Goal: Task Accomplishment & Management: Manage account settings

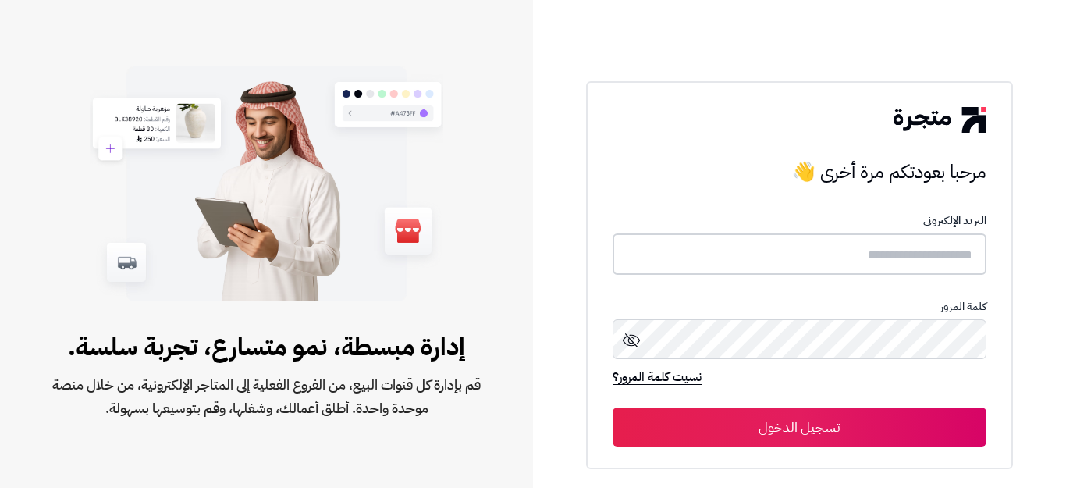
click at [868, 257] on input "text" at bounding box center [798, 253] width 373 height 41
click at [941, 257] on input "text" at bounding box center [798, 253] width 373 height 41
click at [938, 257] on input "text" at bounding box center [798, 253] width 373 height 41
click at [928, 262] on input "text" at bounding box center [798, 253] width 373 height 41
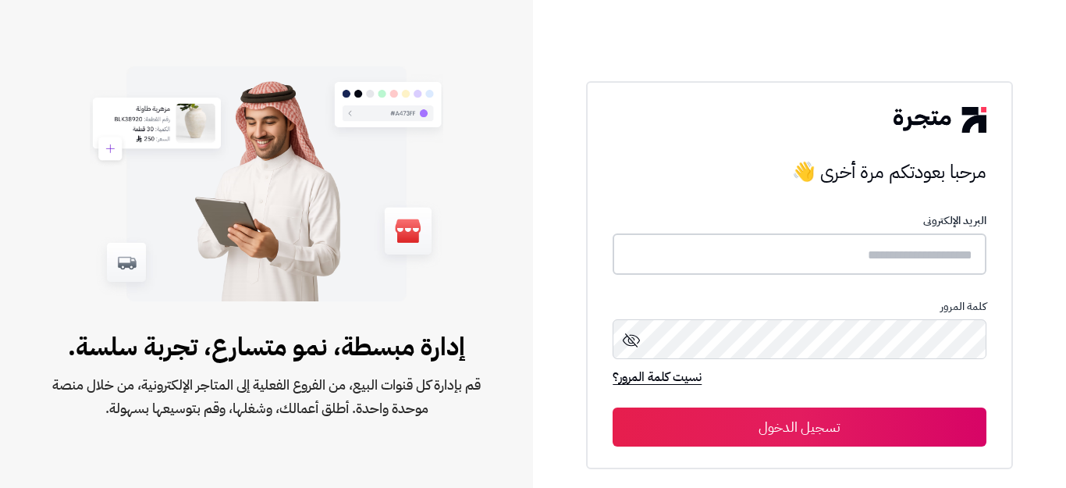
click at [928, 262] on input "text" at bounding box center [798, 253] width 373 height 41
type input "**********"
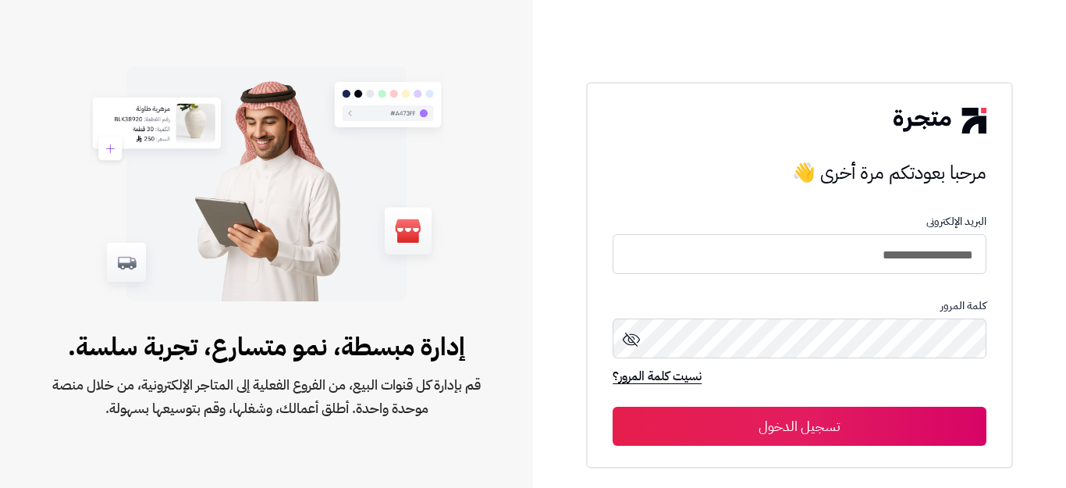
click at [630, 344] on icon at bounding box center [631, 339] width 19 height 19
click at [772, 425] on button "تسجيل الدخول" at bounding box center [798, 425] width 373 height 39
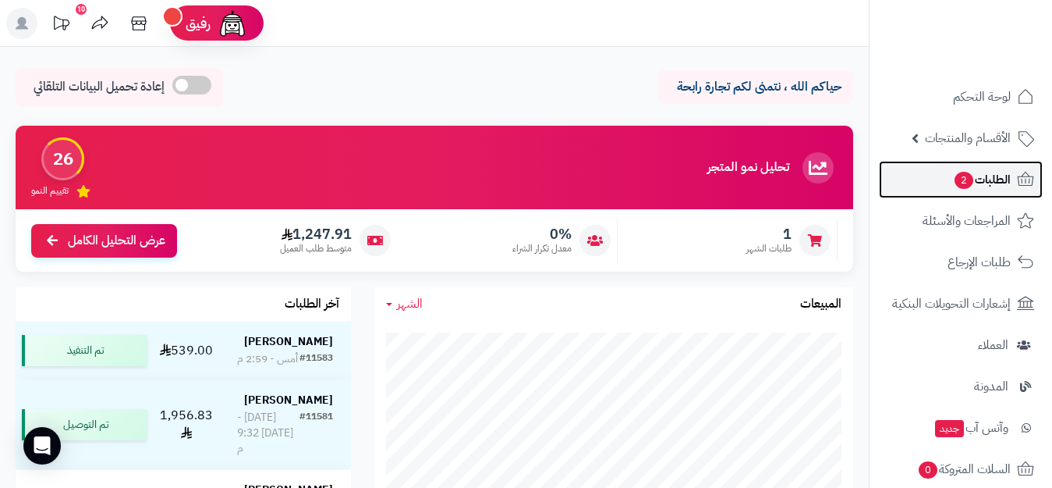
click at [984, 179] on span "الطلبات 2" at bounding box center [982, 180] width 58 height 22
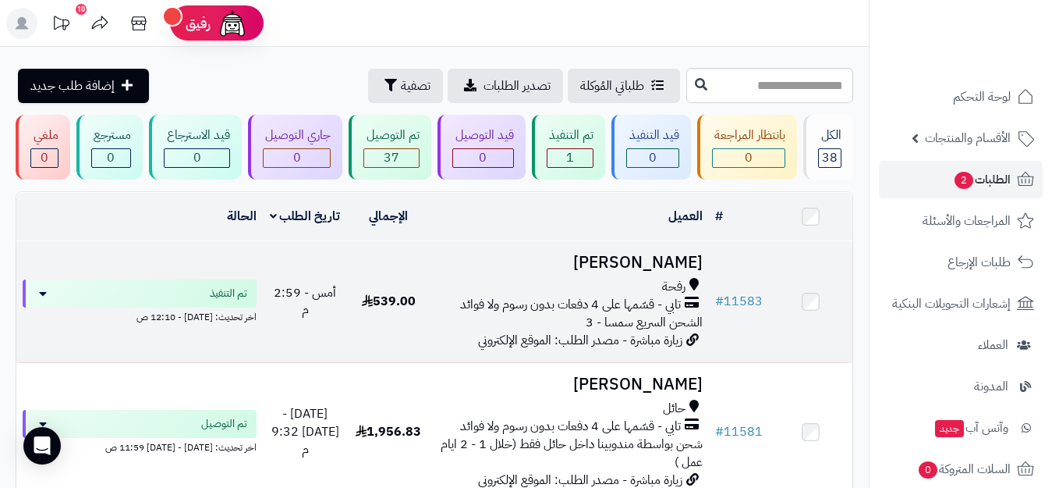
click at [660, 313] on span "الشحن السريع سمسا - 3" at bounding box center [644, 322] width 117 height 19
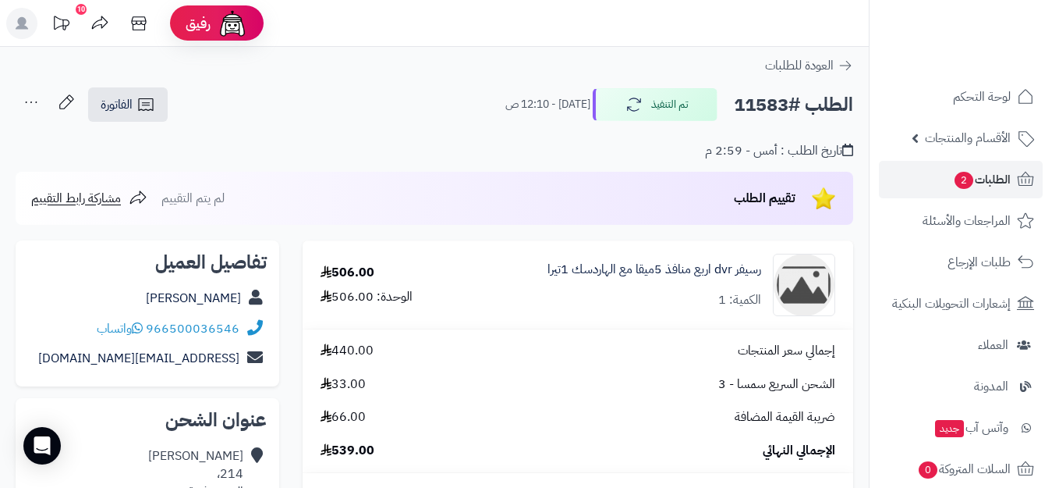
click at [34, 106] on icon at bounding box center [31, 102] width 31 height 31
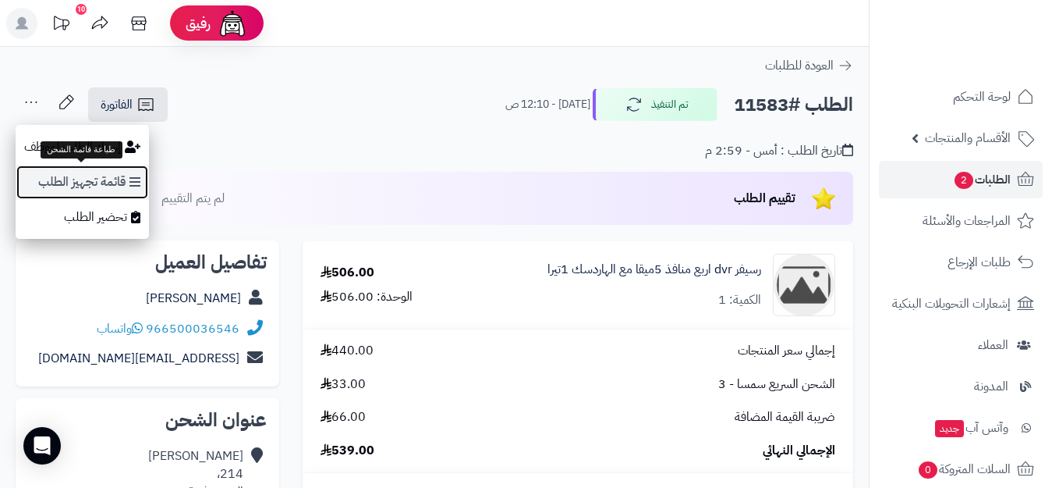
click at [82, 188] on link "قائمة تجهيز الطلب" at bounding box center [82, 182] width 133 height 35
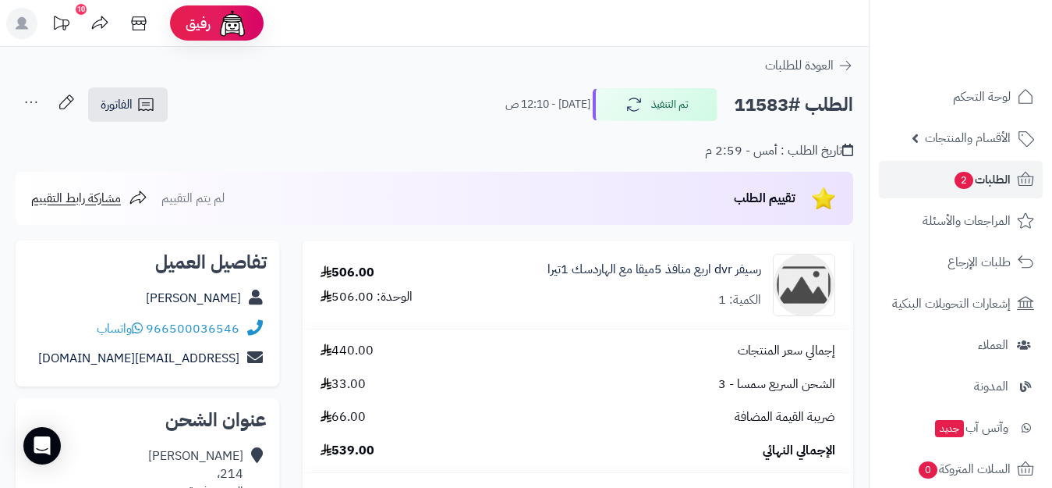
click at [32, 104] on icon at bounding box center [31, 102] width 31 height 31
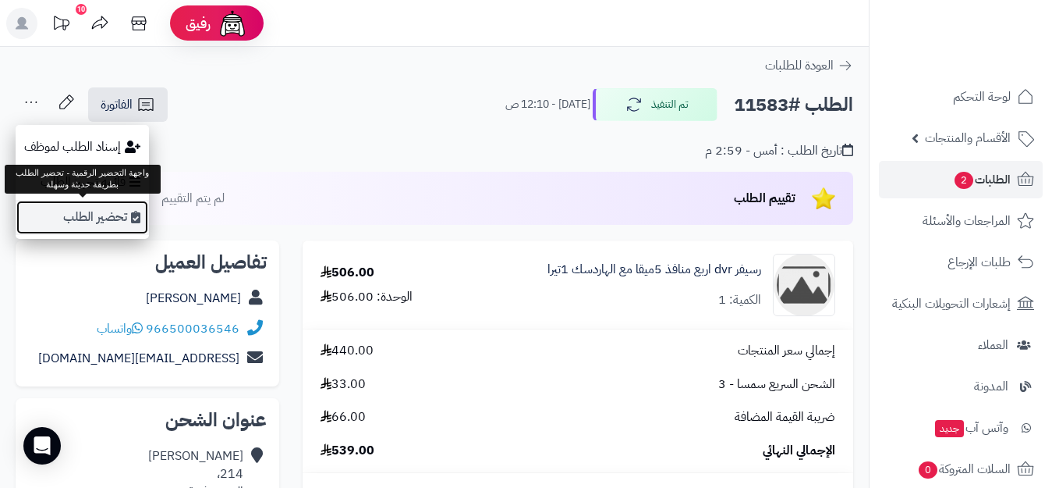
click at [97, 224] on link "تحضير الطلب" at bounding box center [82, 217] width 133 height 35
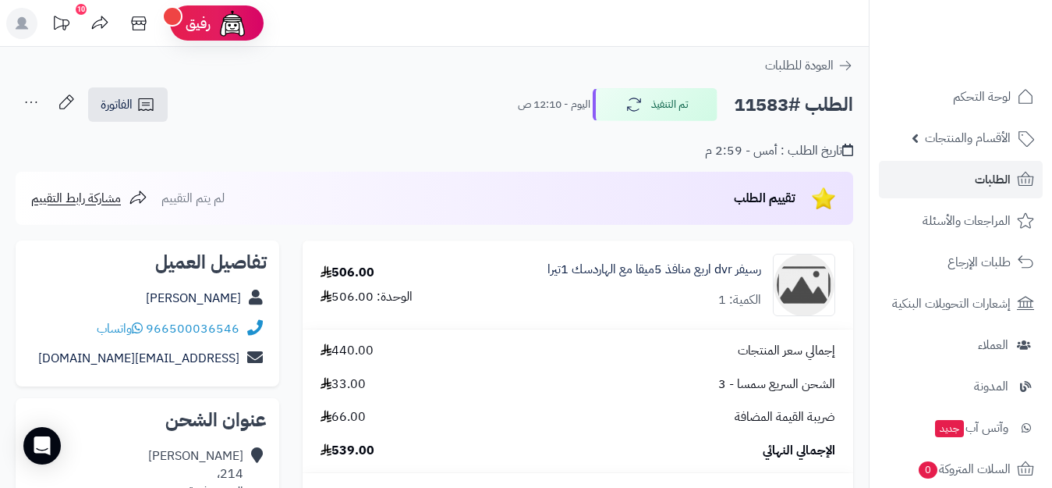
click at [488, 200] on div "تقييم الطلب لم يتم التقييم مشاركة رابط التقييم" at bounding box center [435, 198] width 838 height 53
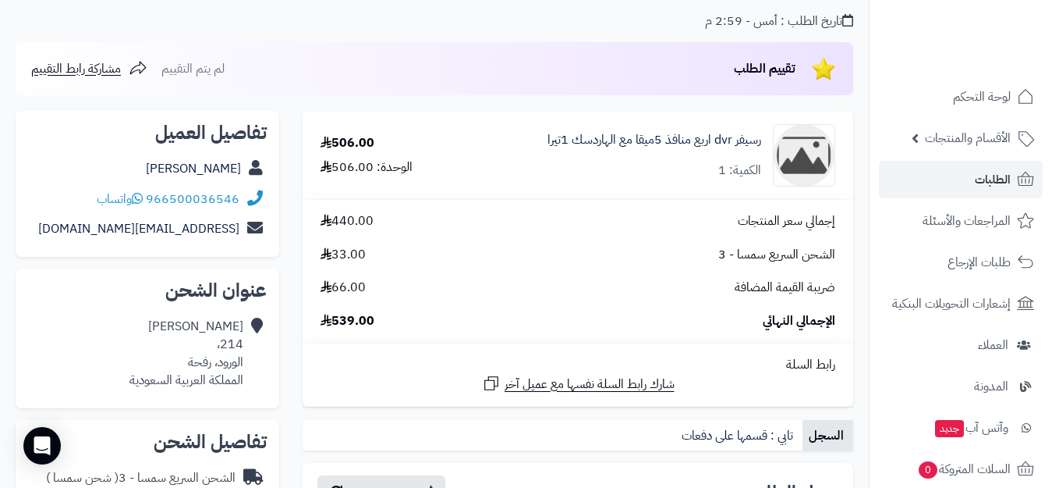
scroll to position [90, 0]
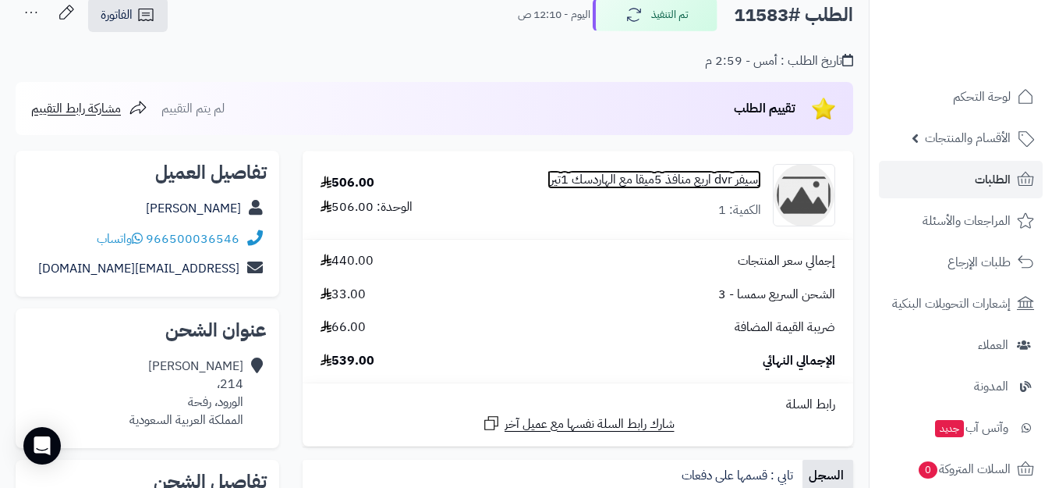
click at [692, 180] on link "رسيفر dvr اربع منافذ 5ميقا مع الهاردسك 1تيرا" at bounding box center [655, 180] width 214 height 18
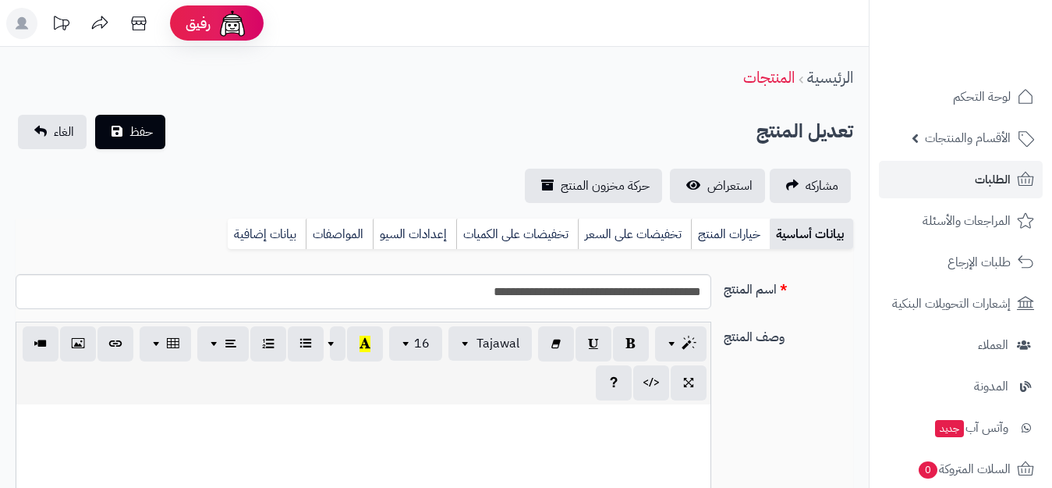
select select
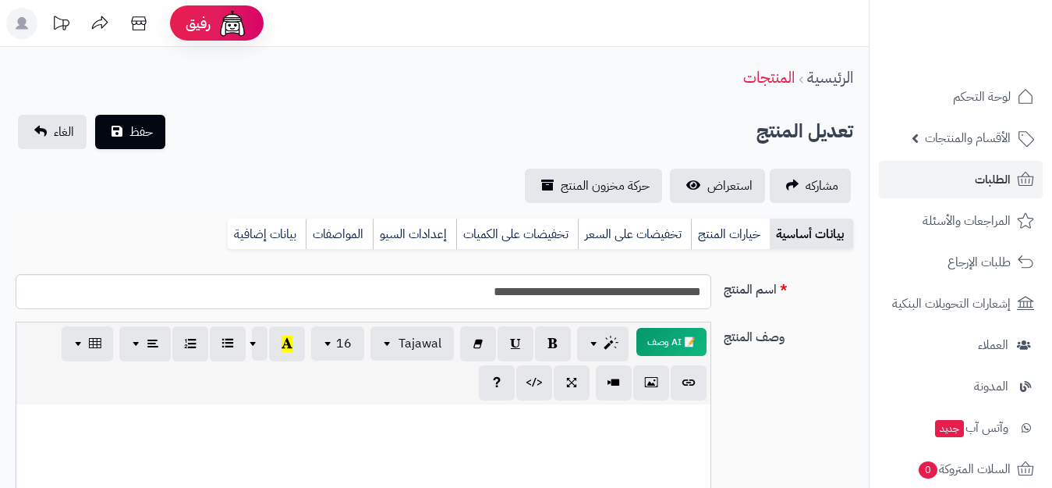
scroll to position [0, 13]
click at [991, 183] on span "الطلبات" at bounding box center [993, 180] width 36 height 22
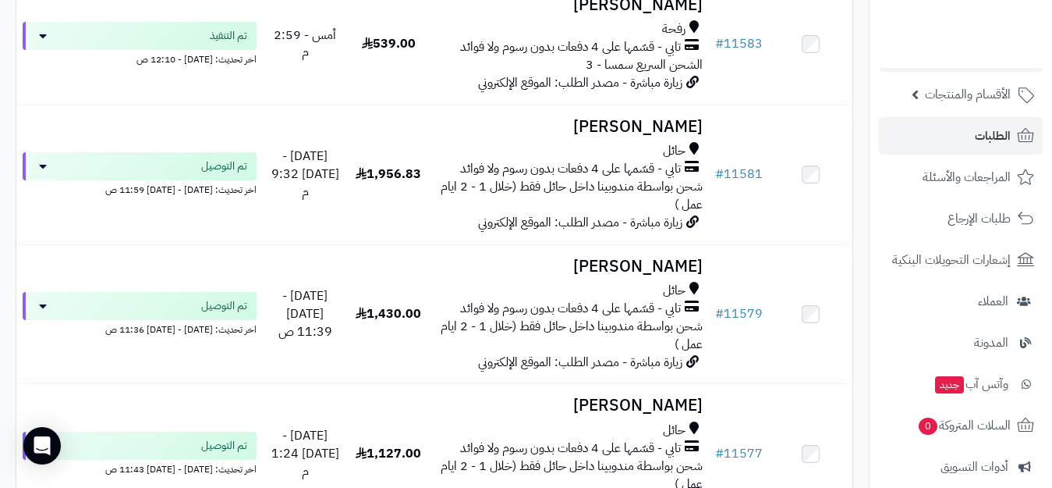
scroll to position [35, 0]
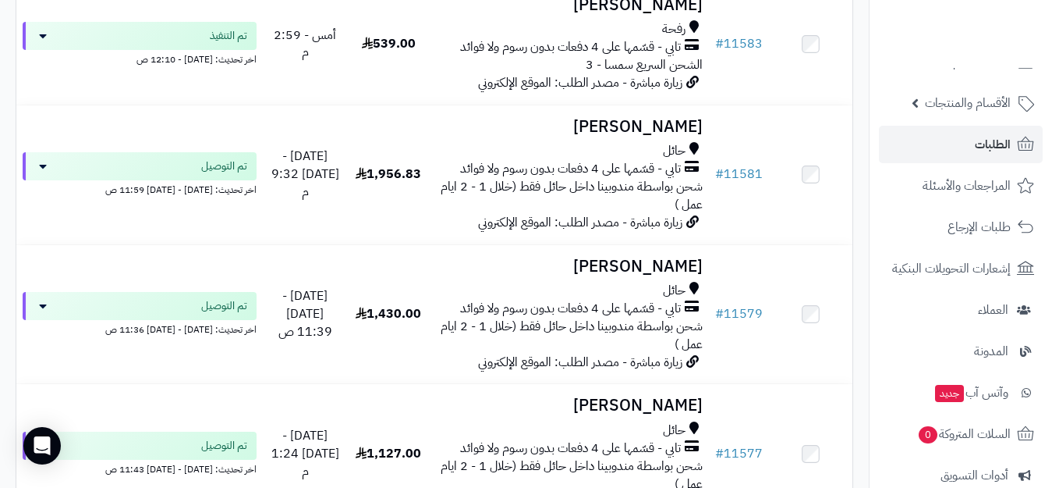
drag, startPoint x: 867, startPoint y: 80, endPoint x: 867, endPoint y: 53, distance: 26.5
click at [988, 145] on span "الطلبات" at bounding box center [993, 144] width 36 height 22
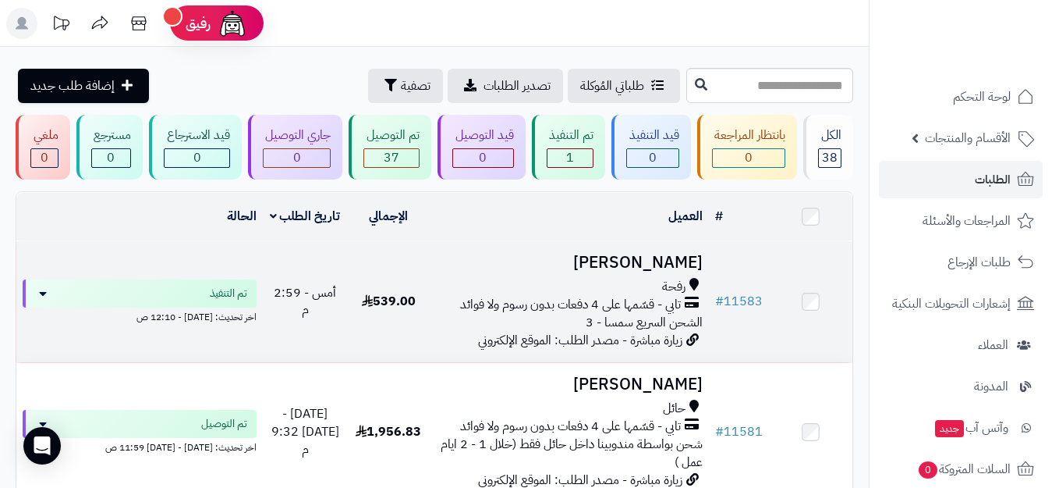
click at [644, 264] on h3 "[PERSON_NAME]" at bounding box center [570, 263] width 266 height 18
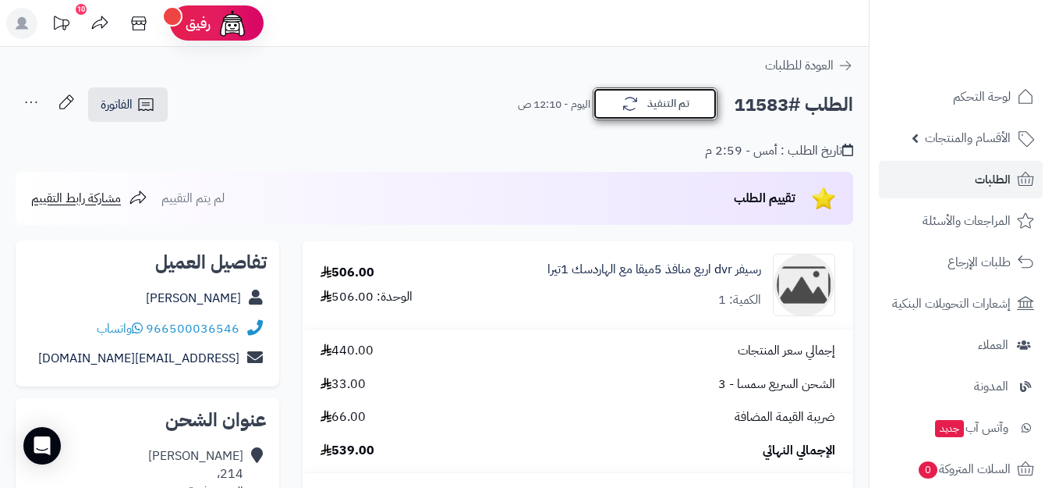
click at [629, 108] on icon "button" at bounding box center [630, 103] width 19 height 19
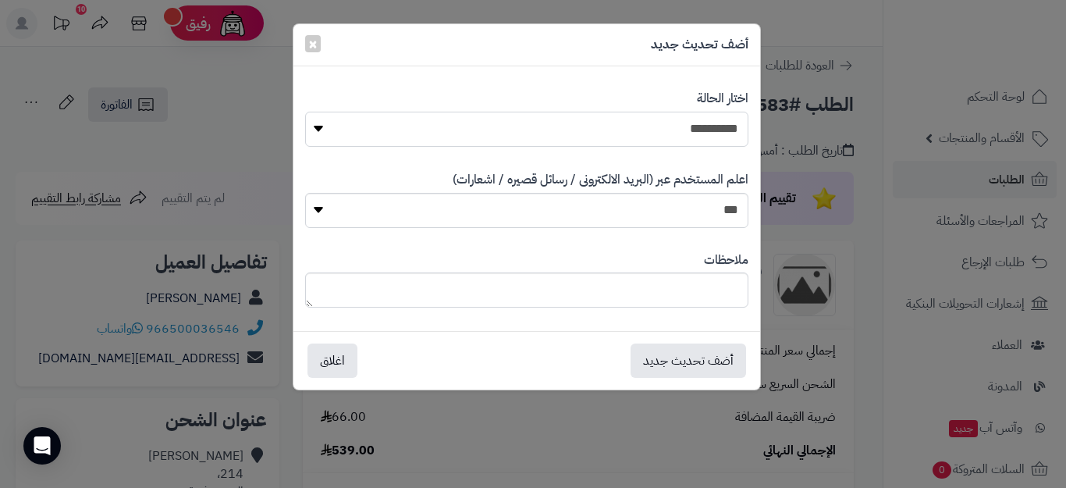
click at [625, 130] on select "**********" at bounding box center [526, 129] width 443 height 35
click at [612, 84] on div "**********" at bounding box center [526, 118] width 443 height 80
click at [311, 49] on span "×" at bounding box center [312, 42] width 9 height 23
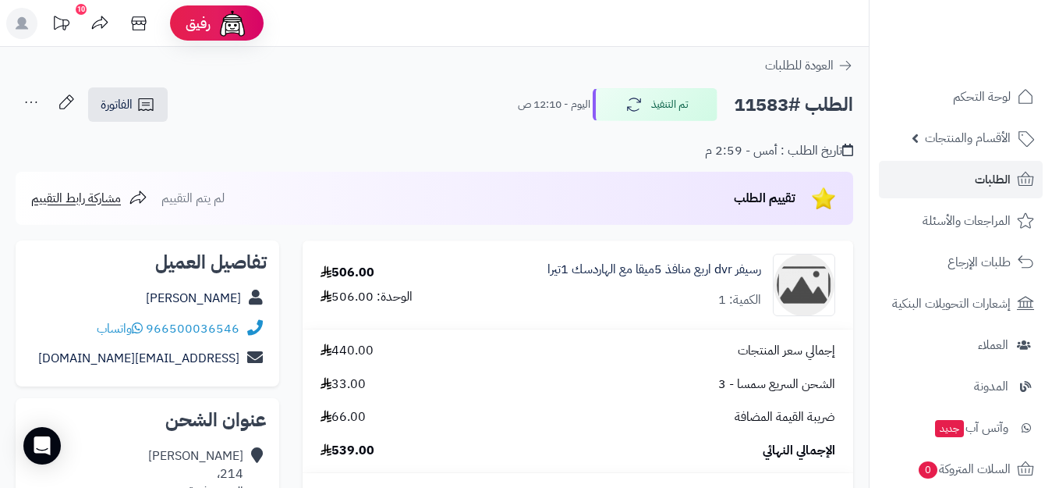
click at [477, 198] on div "تقييم الطلب لم يتم التقييم مشاركة رابط التقييم" at bounding box center [435, 198] width 838 height 53
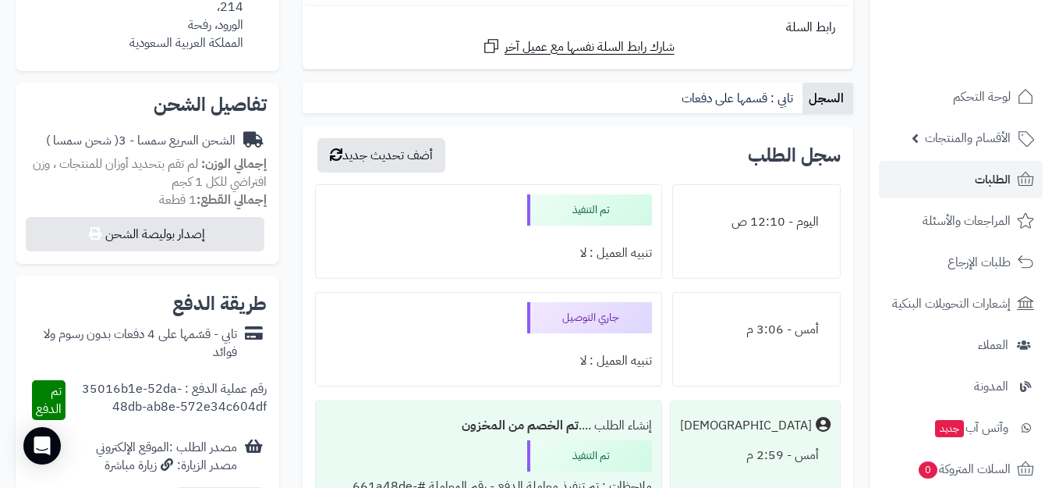
scroll to position [468, 0]
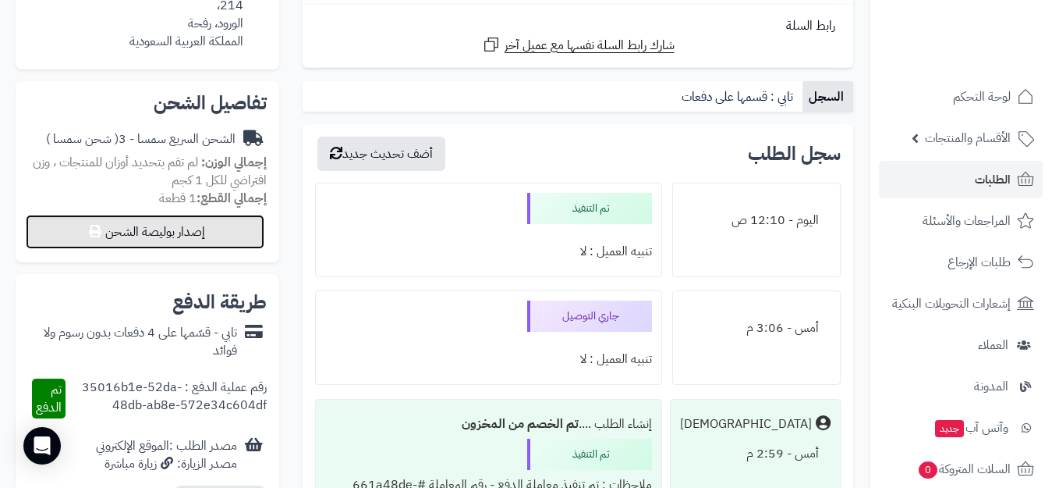
click at [150, 236] on button "إصدار بوليصة الشحن" at bounding box center [145, 232] width 239 height 34
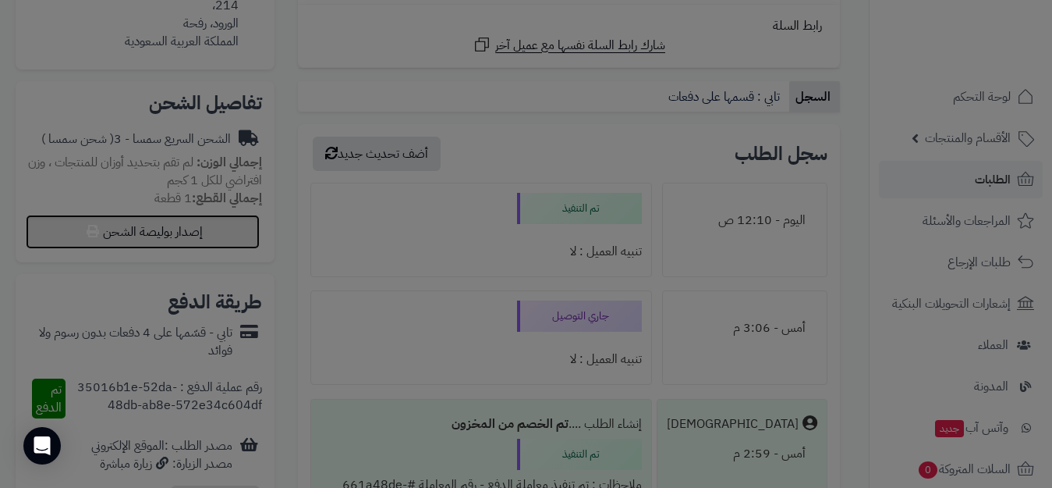
select select "****"
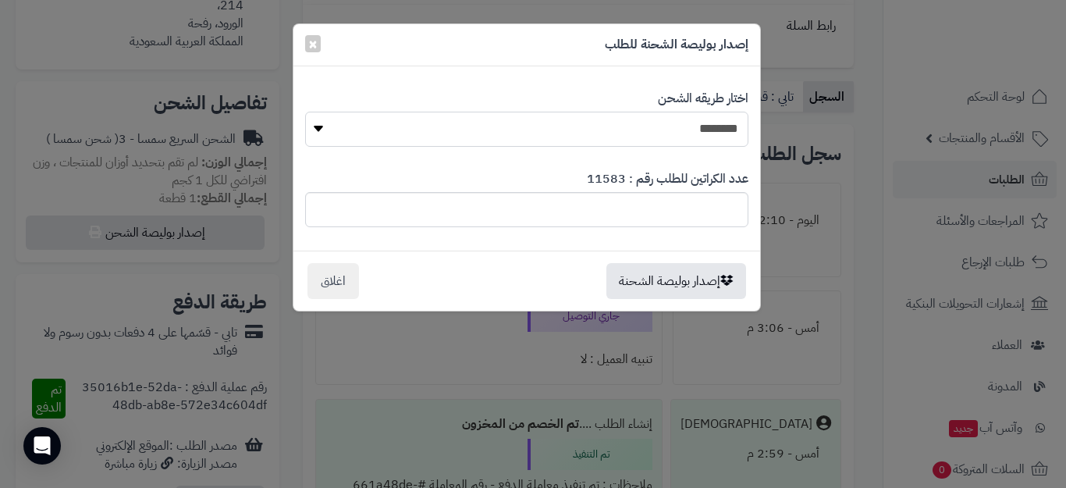
click at [314, 126] on select "**********" at bounding box center [526, 129] width 443 height 35
click at [679, 281] on button "إصدار بوليصة الشحنة" at bounding box center [676, 280] width 140 height 36
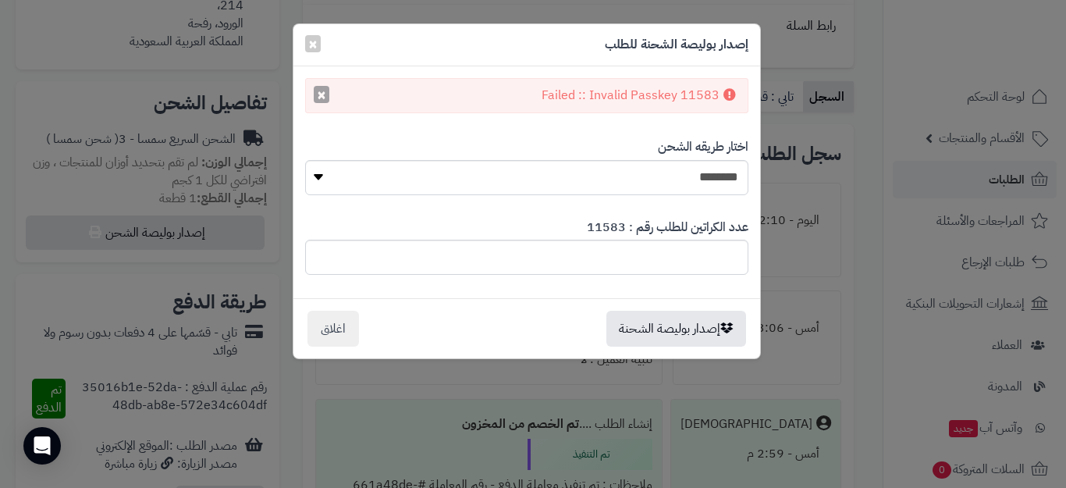
click at [318, 96] on button "×" at bounding box center [322, 94] width 16 height 17
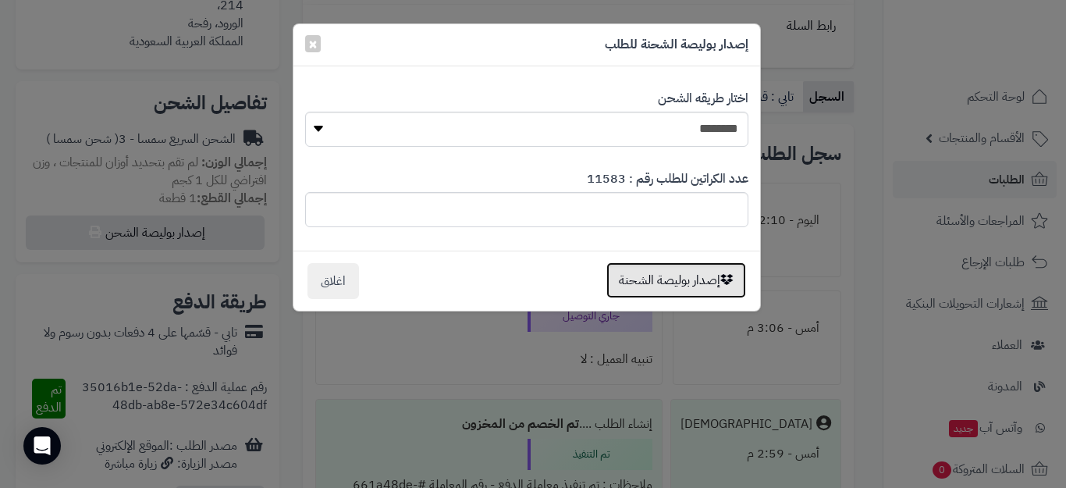
click at [675, 286] on button "إصدار بوليصة الشحنة" at bounding box center [676, 280] width 140 height 36
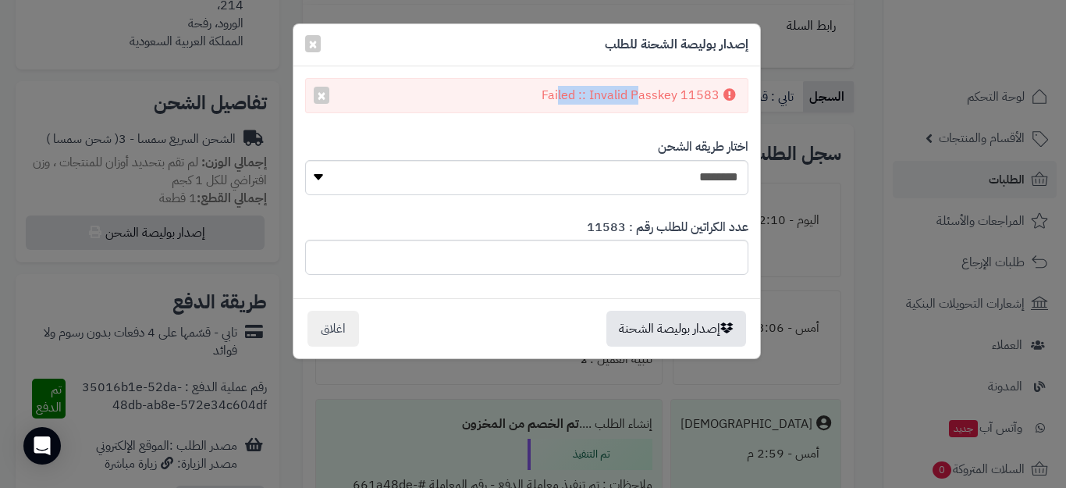
drag, startPoint x: 554, startPoint y: 94, endPoint x: 649, endPoint y: 102, distance: 95.5
click at [649, 102] on div "Failed :: Invalid Passkey 11583 ×" at bounding box center [526, 95] width 443 height 35
click at [581, 144] on div "**********" at bounding box center [526, 166] width 443 height 80
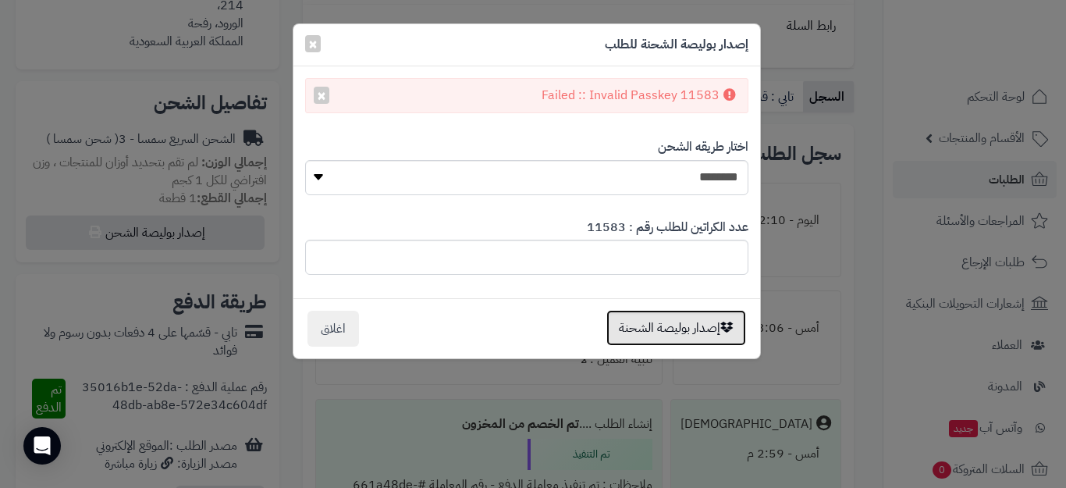
click at [688, 340] on button "إصدار بوليصة الشحنة" at bounding box center [676, 328] width 140 height 36
click at [312, 45] on span "×" at bounding box center [312, 42] width 9 height 23
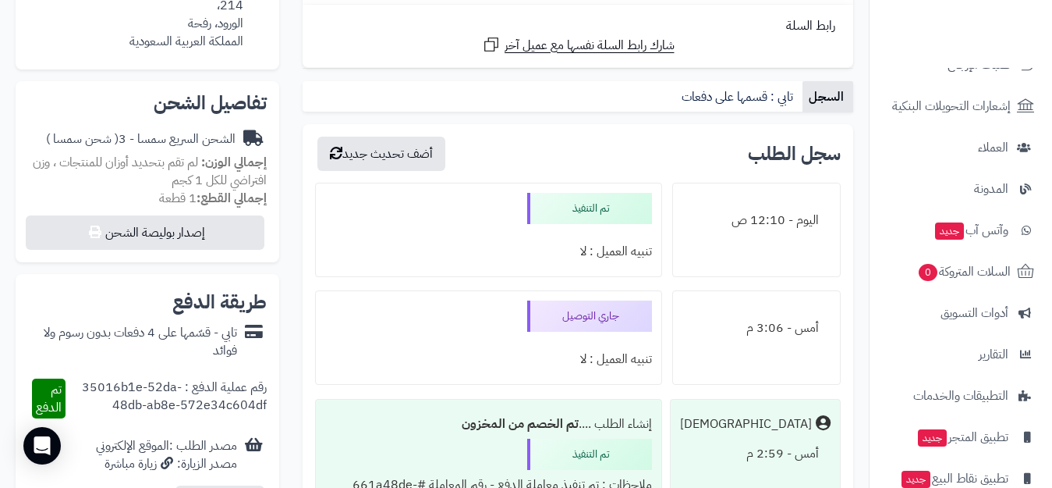
scroll to position [268, 0]
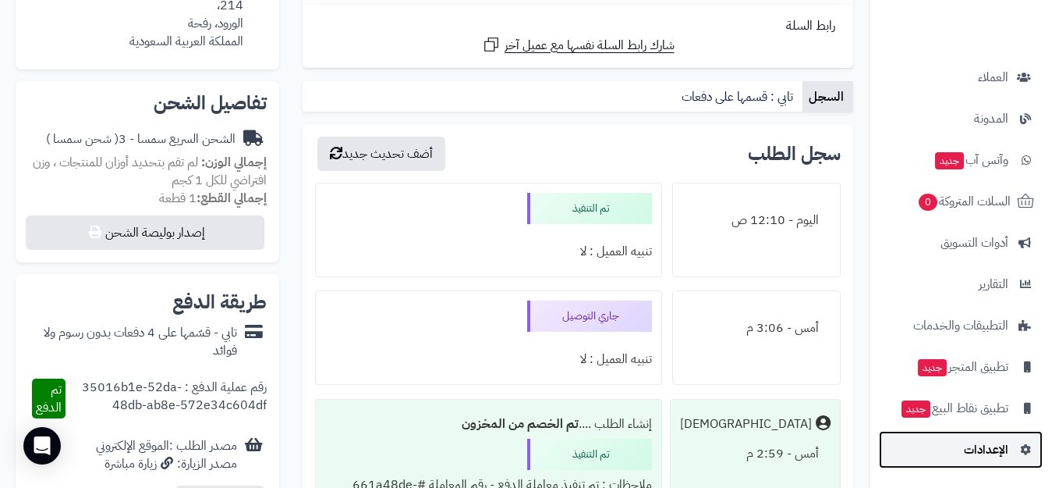
click at [1008, 449] on span "الإعدادات" at bounding box center [986, 449] width 44 height 22
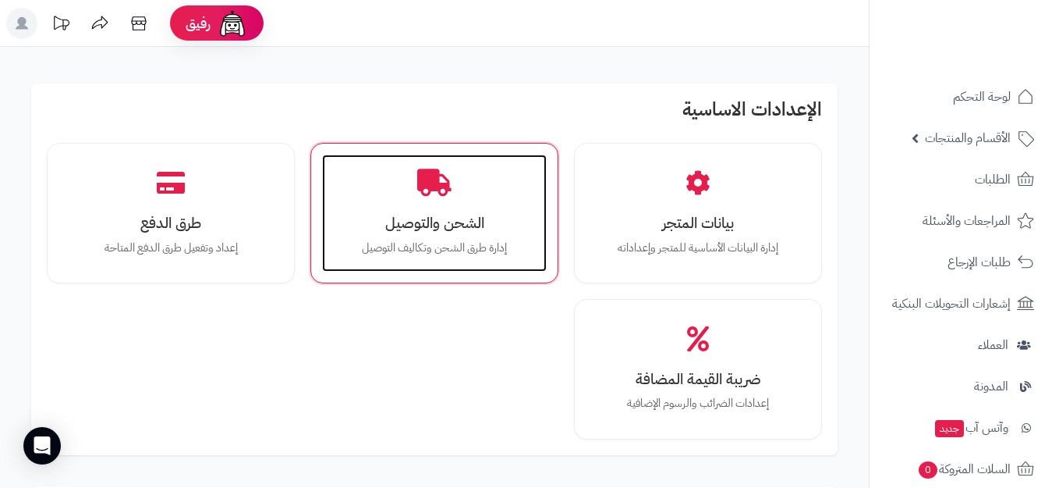
click at [467, 242] on p "إدارة طرق الشحن وتكاليف التوصيل" at bounding box center [434, 247] width 193 height 17
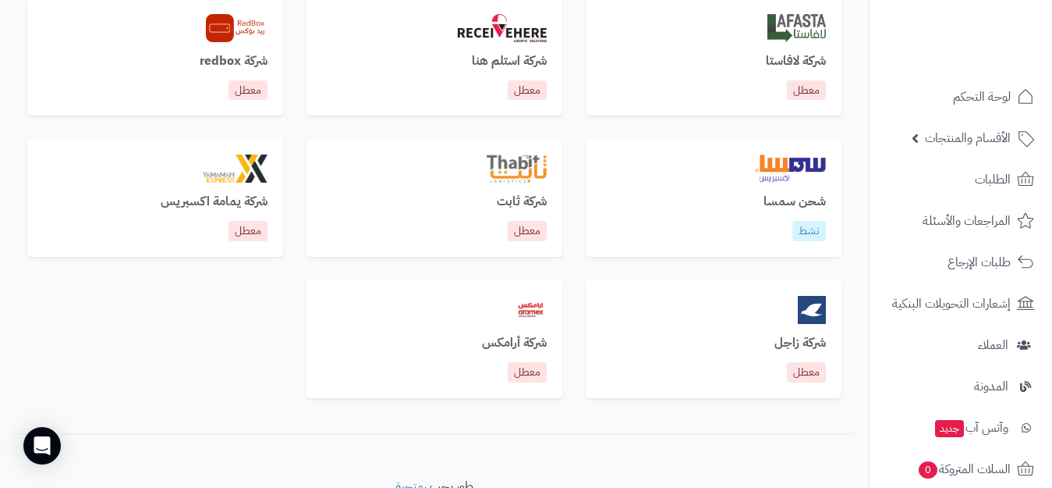
scroll to position [1122, 0]
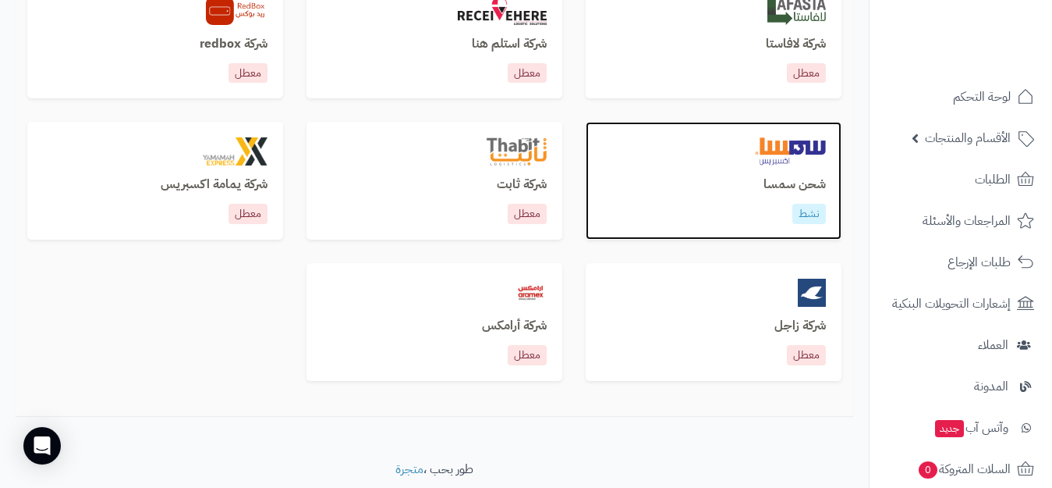
click at [768, 174] on div "شحن سمسا نشط" at bounding box center [714, 181] width 256 height 118
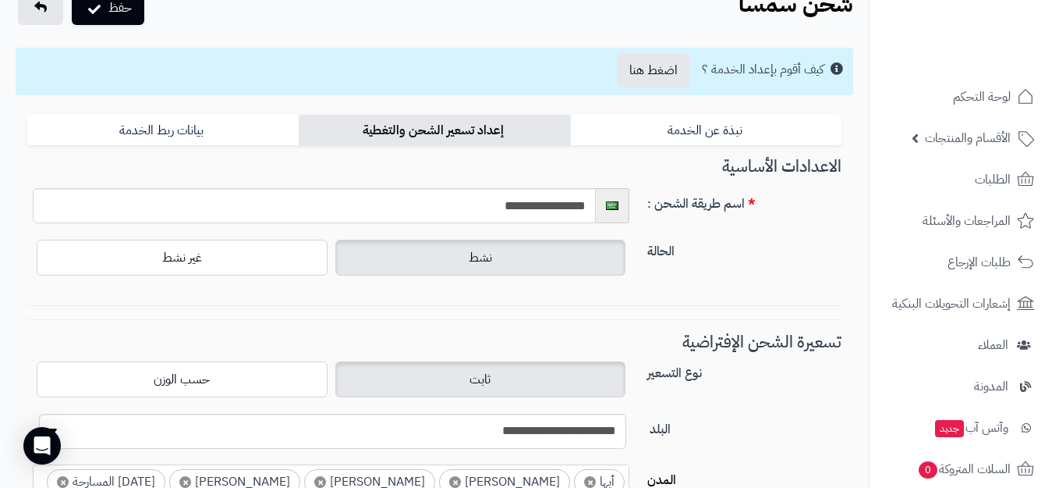
scroll to position [76, 0]
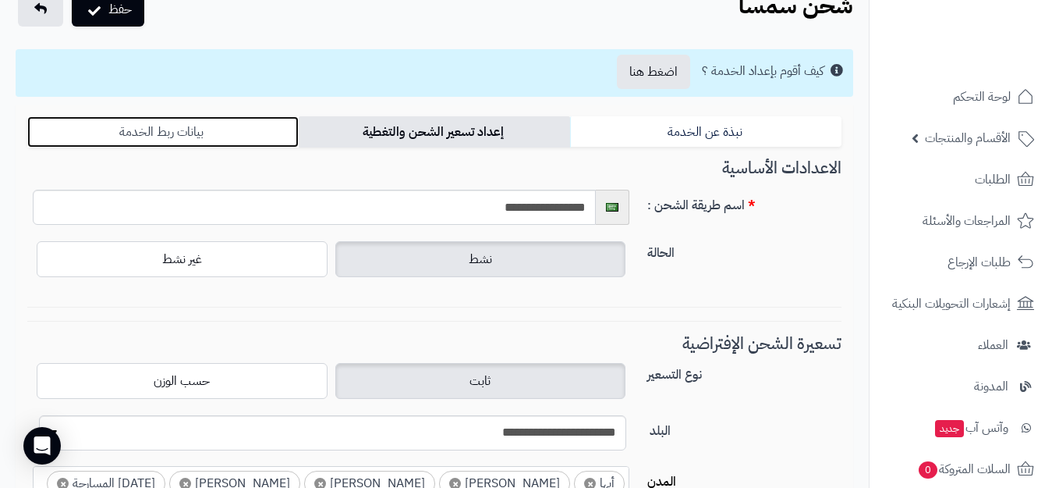
click at [257, 143] on link "بيانات ربط الخدمة" at bounding box center [162, 131] width 271 height 31
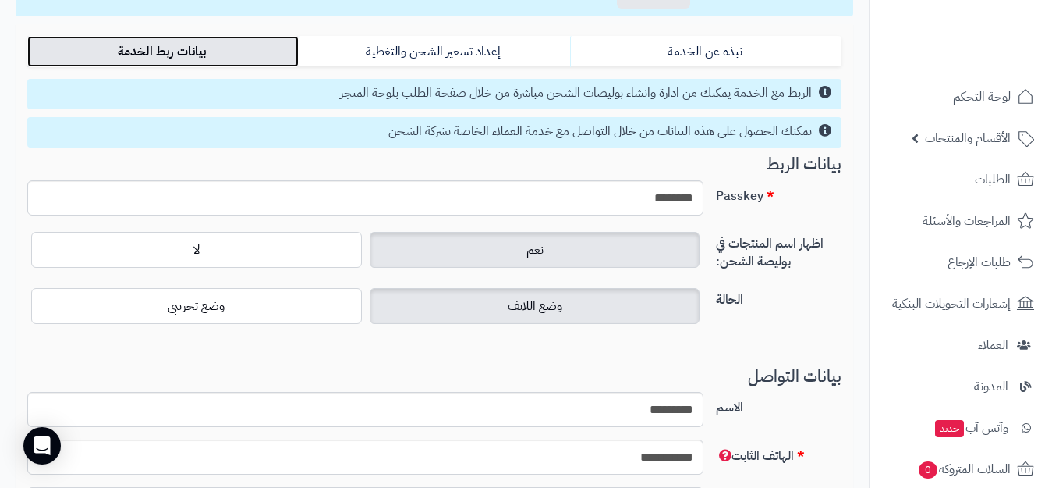
scroll to position [122, 0]
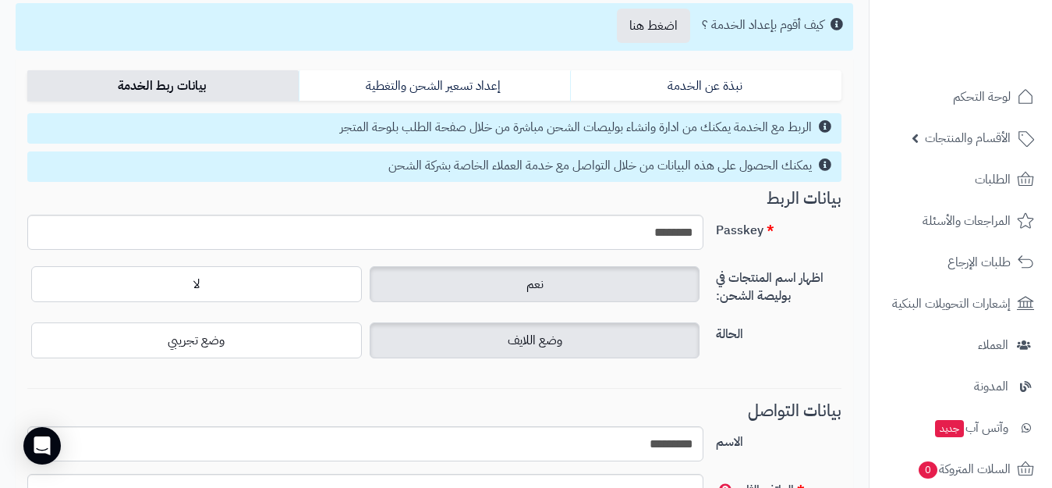
click at [800, 303] on label "اظهار اسم المنتجات في بوليصة الشحن:" at bounding box center [779, 283] width 138 height 43
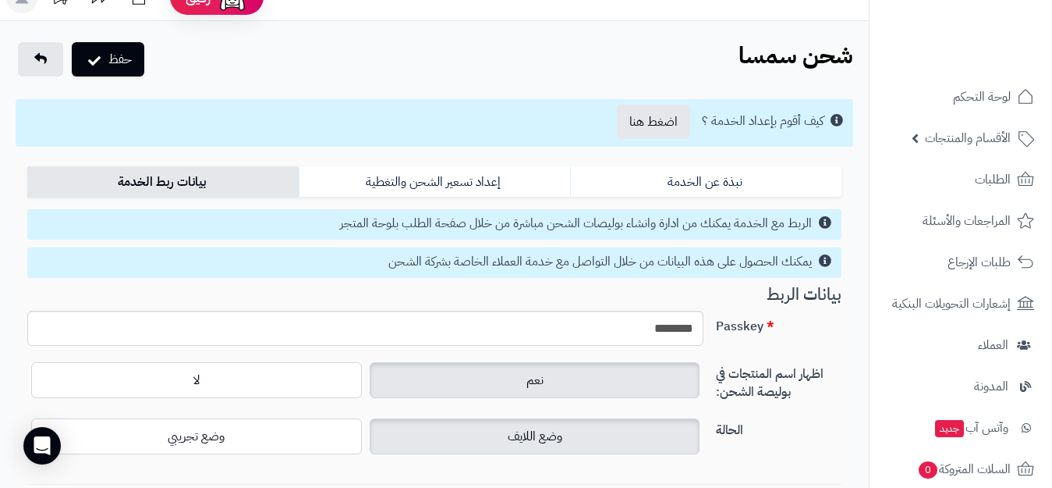
scroll to position [0, 0]
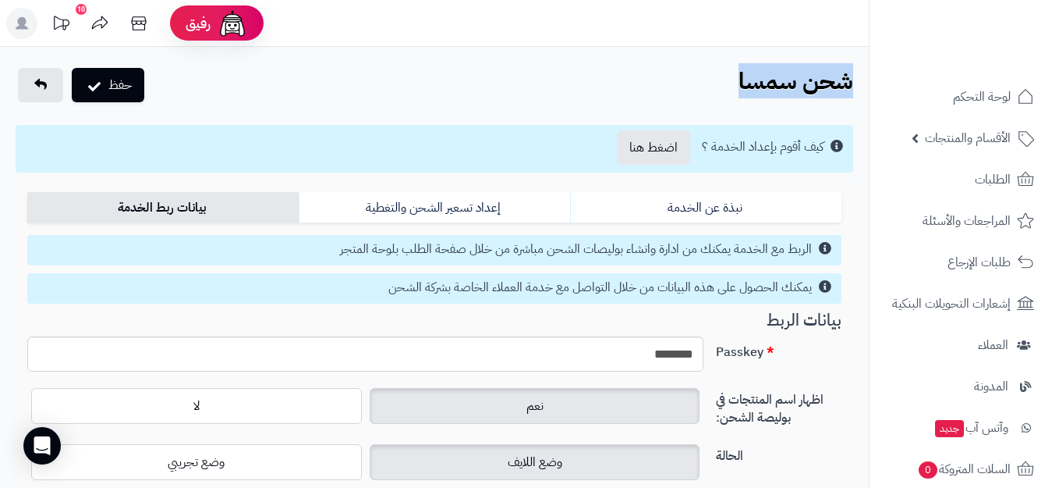
drag, startPoint x: 726, startPoint y: 82, endPoint x: 849, endPoint y: 78, distance: 122.5
click at [849, 78] on div "حفظ شحن سمسا الرئيسية الإضافات شحن سمسا" at bounding box center [434, 86] width 869 height 37
click at [849, 78] on b "شحن سمسا" at bounding box center [796, 80] width 115 height 35
